Goal: Check status: Check status

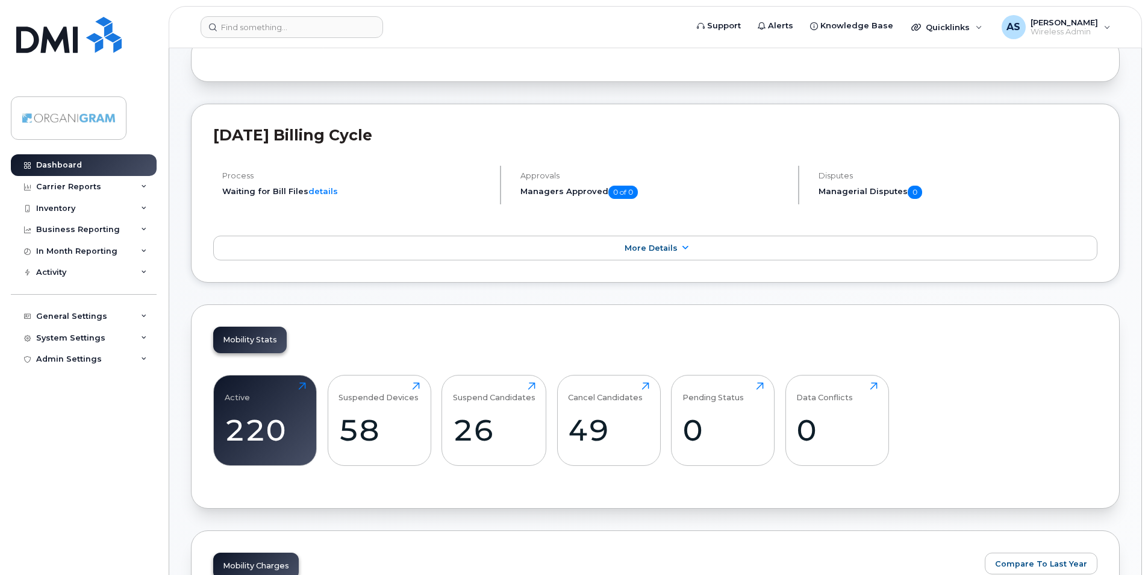
scroll to position [181, 0]
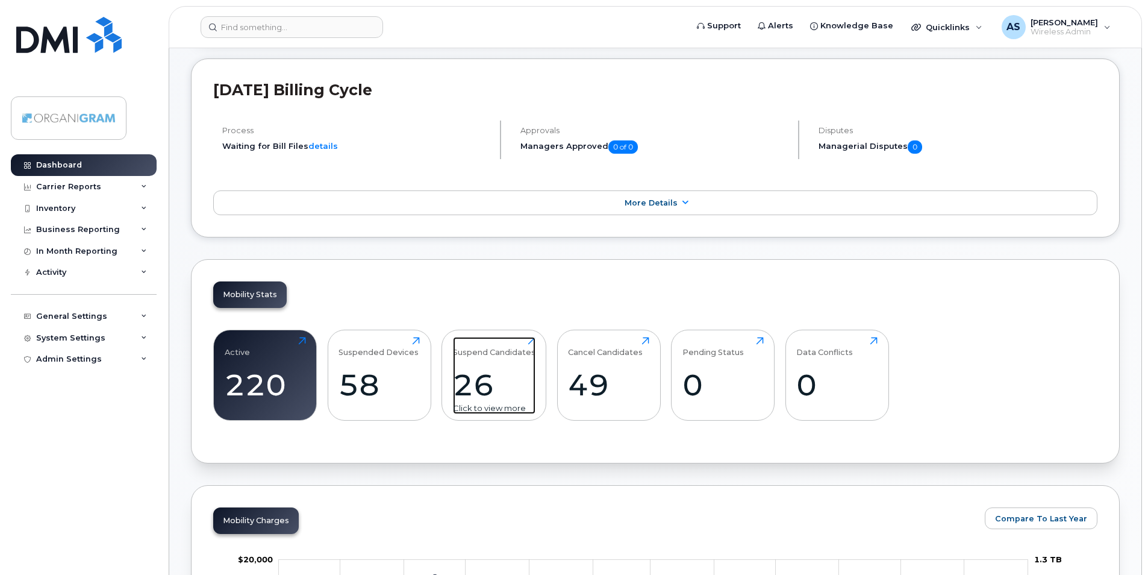
click at [495, 387] on div "26" at bounding box center [494, 385] width 83 height 36
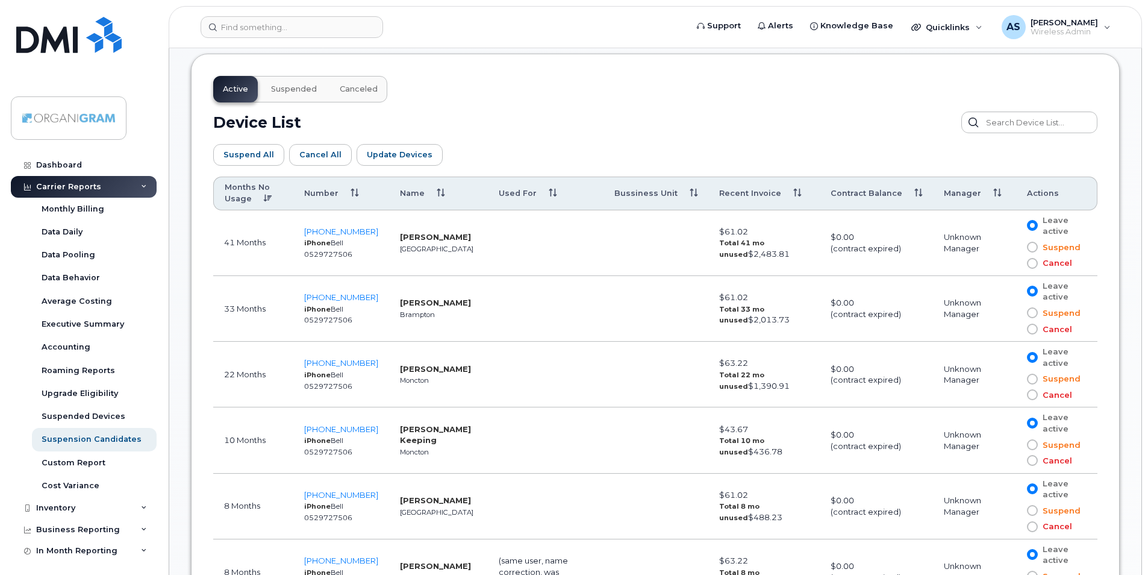
scroll to position [723, 0]
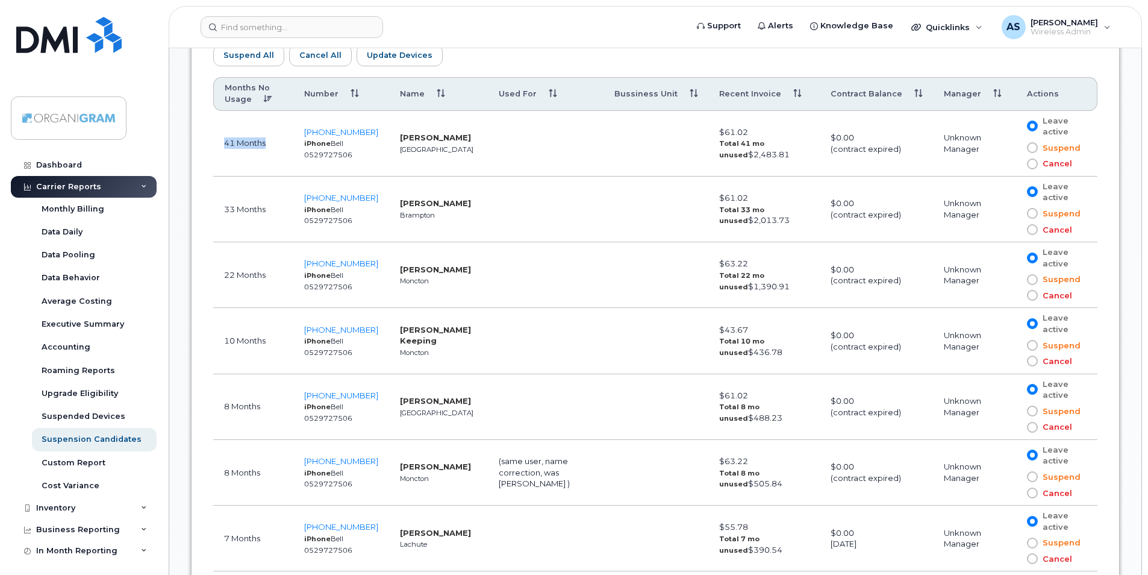
drag, startPoint x: 221, startPoint y: 140, endPoint x: 277, endPoint y: 148, distance: 56.7
click at [277, 148] on td "41 Months" at bounding box center [253, 144] width 80 height 66
drag, startPoint x: 219, startPoint y: 216, endPoint x: 256, endPoint y: 209, distance: 37.5
click at [255, 209] on td "33 Months" at bounding box center [253, 210] width 80 height 66
drag, startPoint x: 256, startPoint y: 209, endPoint x: 265, endPoint y: 274, distance: 65.7
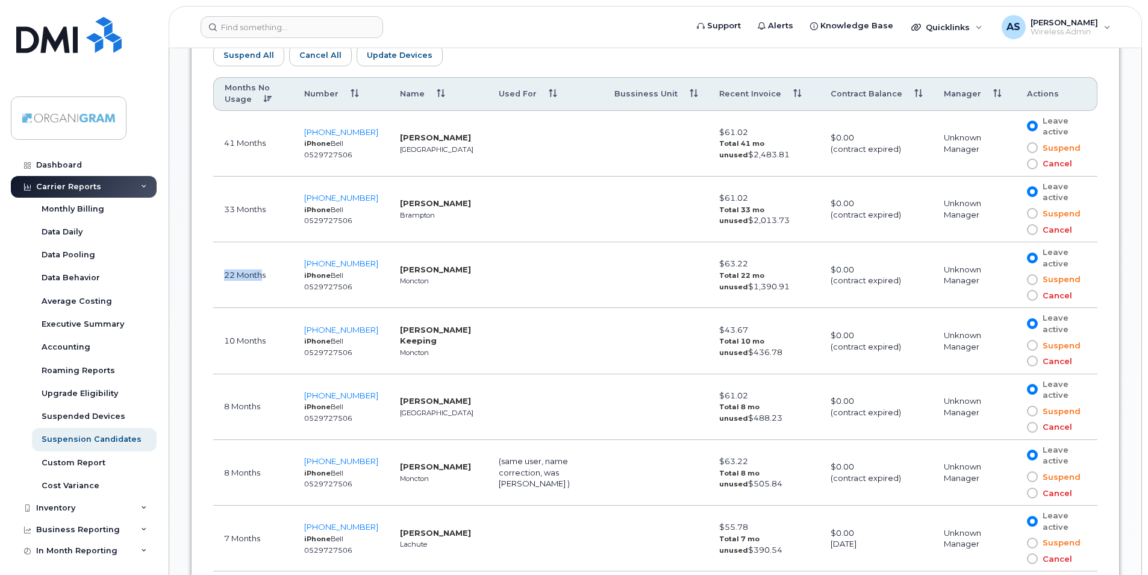
click at [265, 274] on td "22 Months" at bounding box center [253, 275] width 80 height 66
drag, startPoint x: 265, startPoint y: 274, endPoint x: 261, endPoint y: 341, distance: 67.0
click at [261, 341] on td "10 Months" at bounding box center [253, 341] width 80 height 66
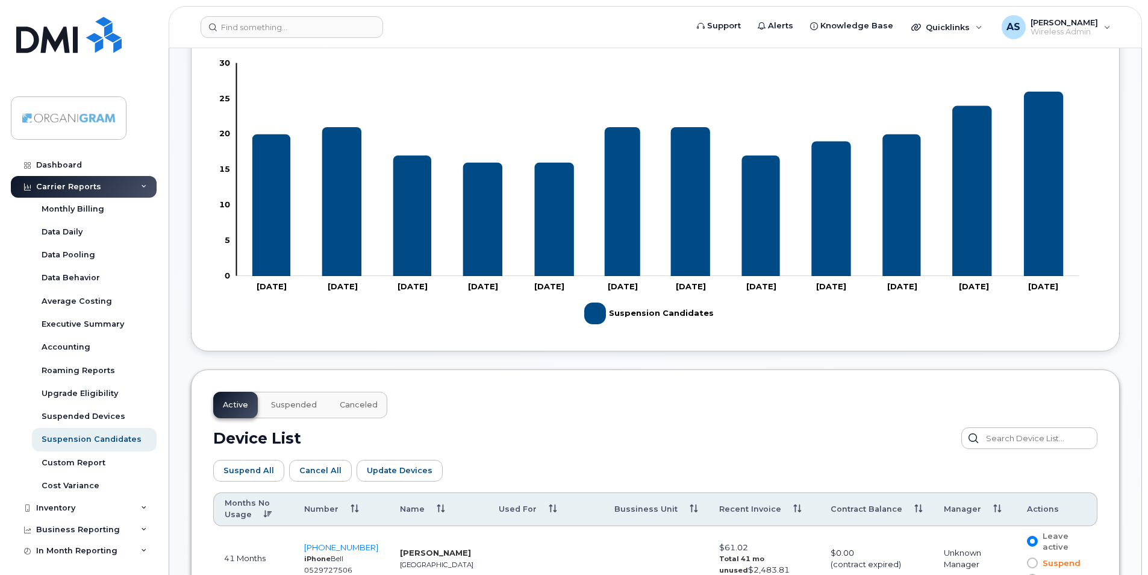
scroll to position [0, 0]
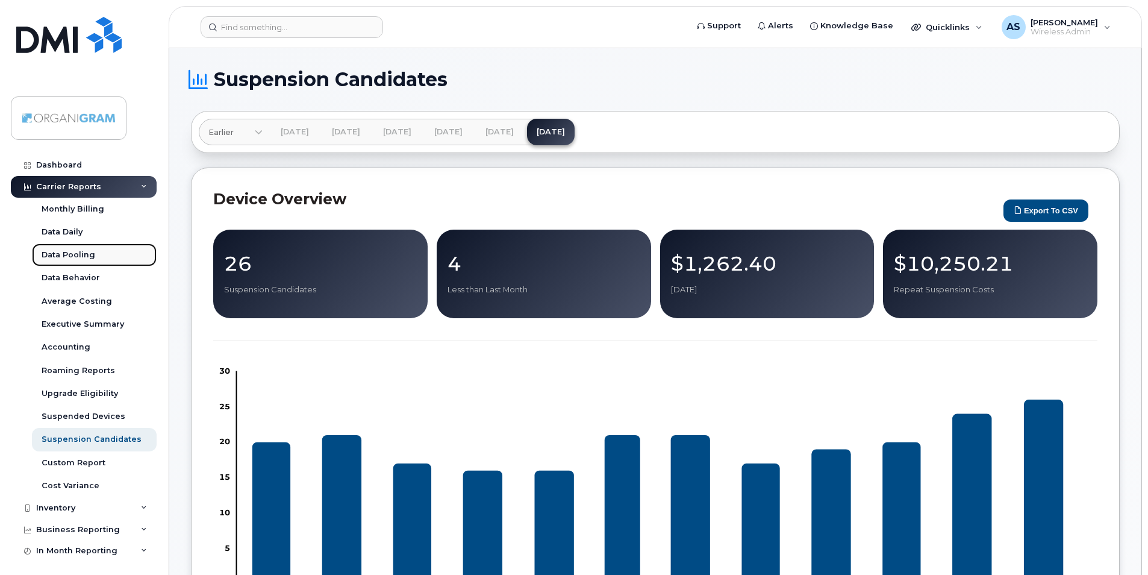
click at [56, 254] on div "Data Pooling" at bounding box center [69, 254] width 54 height 11
